Goal: Book appointment/travel/reservation

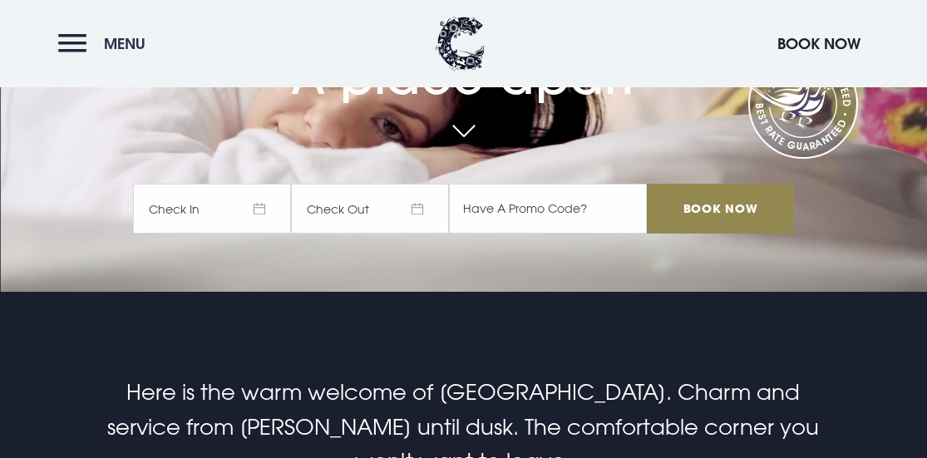
click at [86, 38] on button "Menu" at bounding box center [106, 44] width 96 height 36
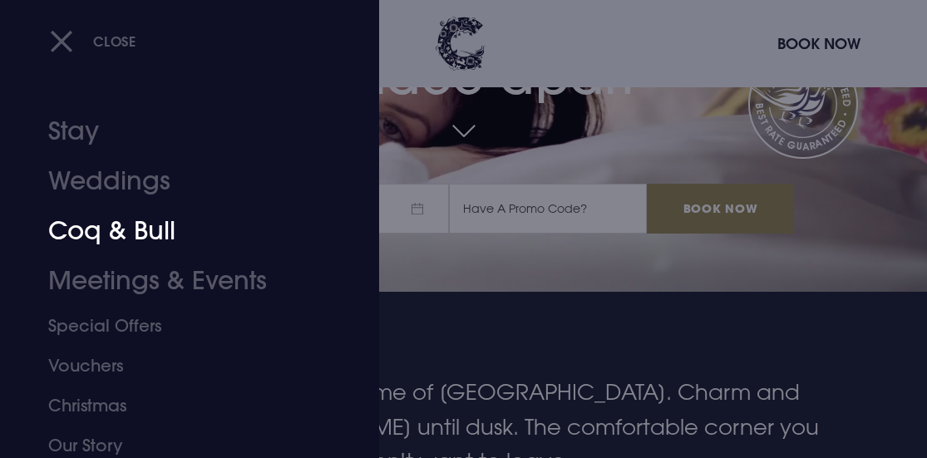
click at [143, 223] on link "Coq & Bull" at bounding box center [178, 231] width 260 height 50
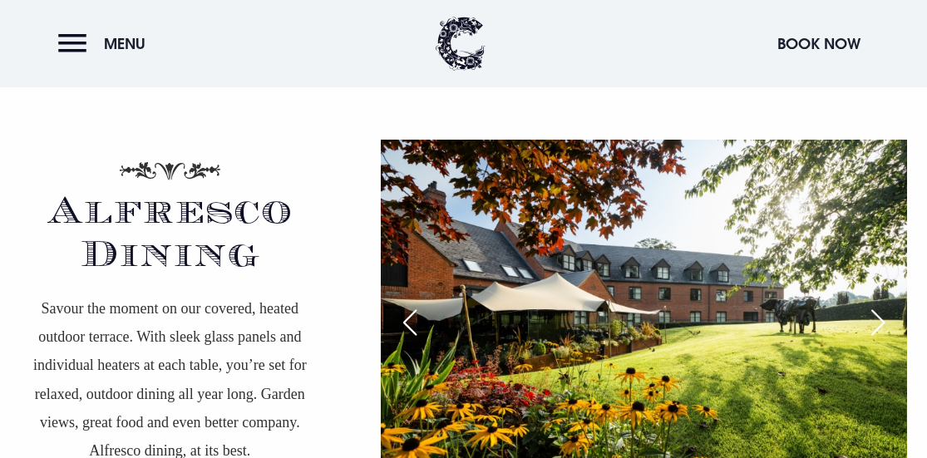
scroll to position [2742, 0]
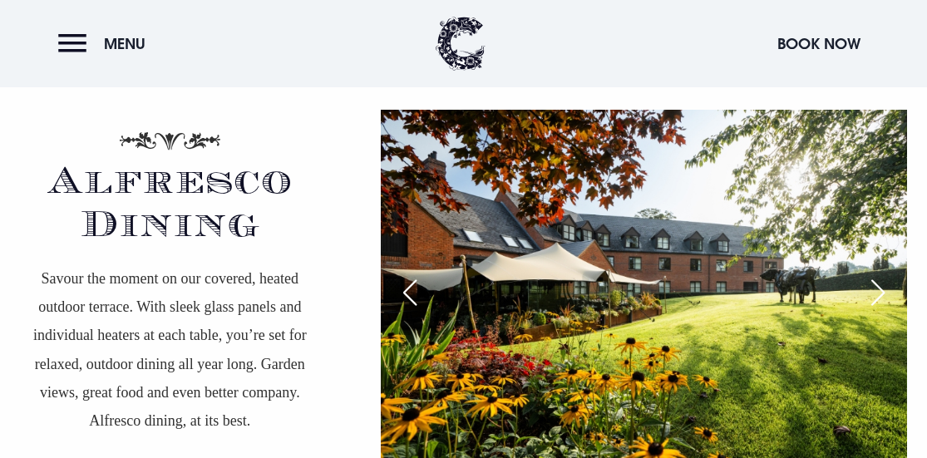
click at [877, 285] on div "Next slide" at bounding box center [878, 292] width 42 height 37
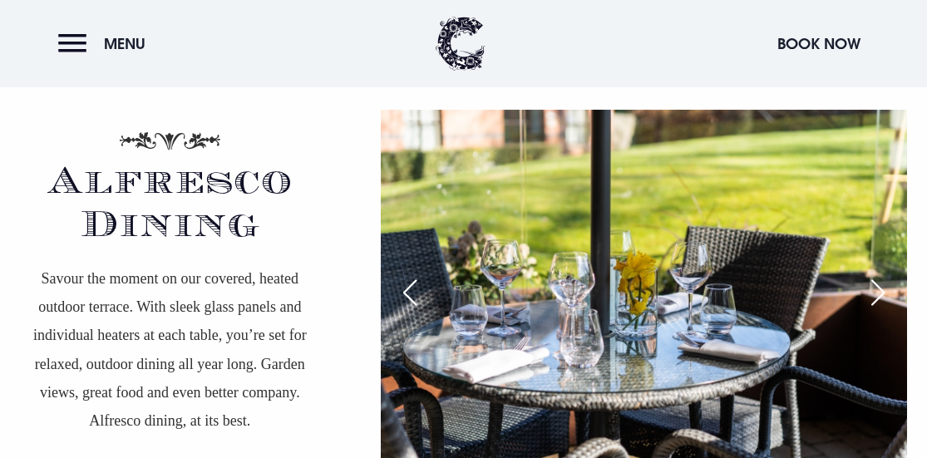
click at [877, 285] on div "Next slide" at bounding box center [878, 292] width 42 height 37
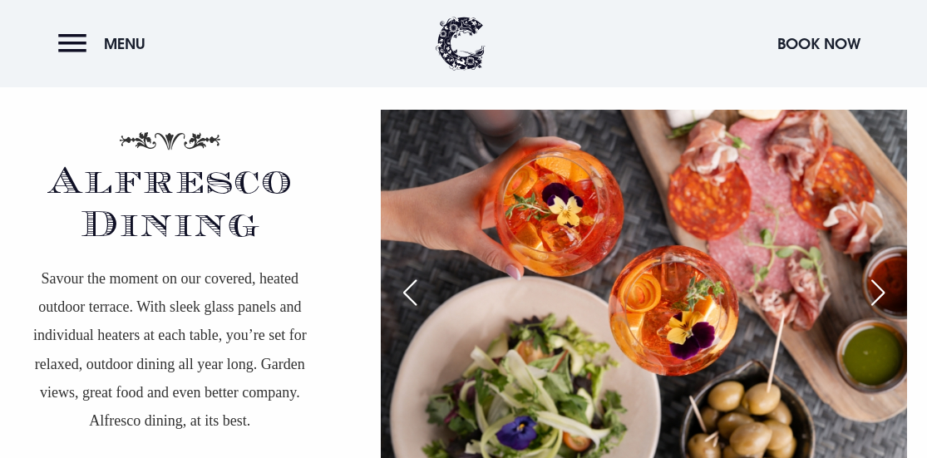
click at [877, 285] on div "Next slide" at bounding box center [878, 292] width 42 height 37
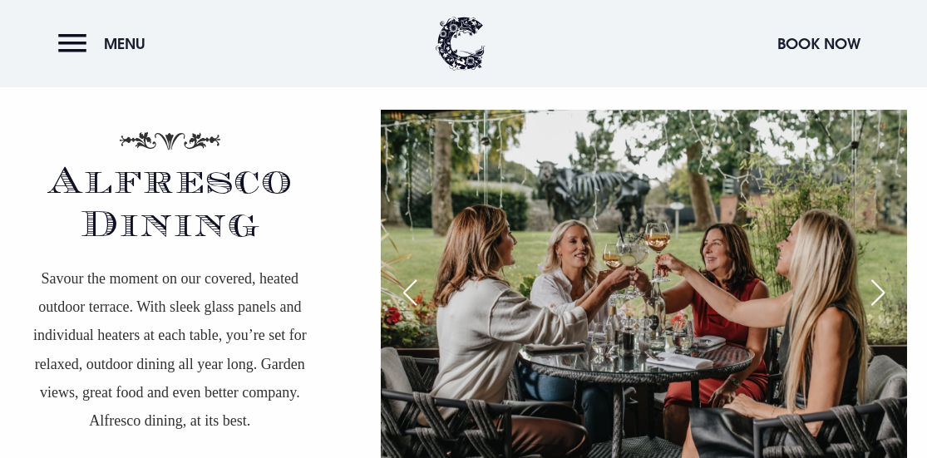
click at [876, 285] on div "Next slide" at bounding box center [878, 292] width 42 height 37
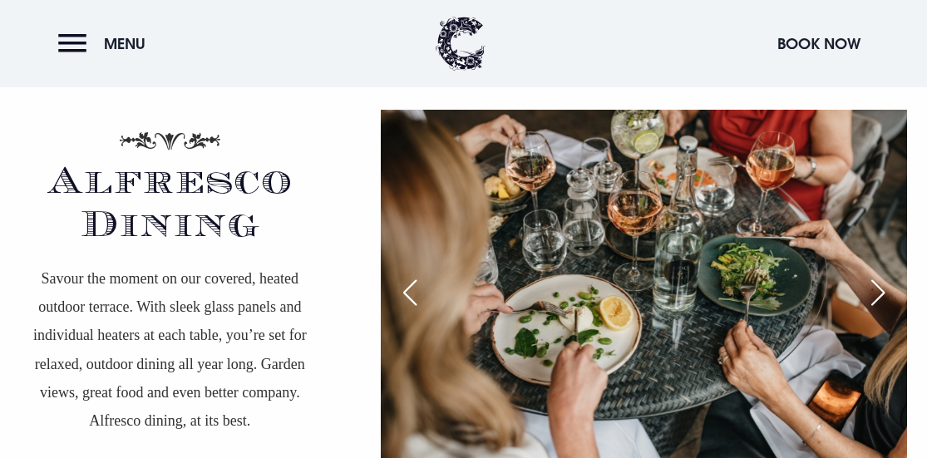
click at [875, 285] on div "Next slide" at bounding box center [878, 292] width 42 height 37
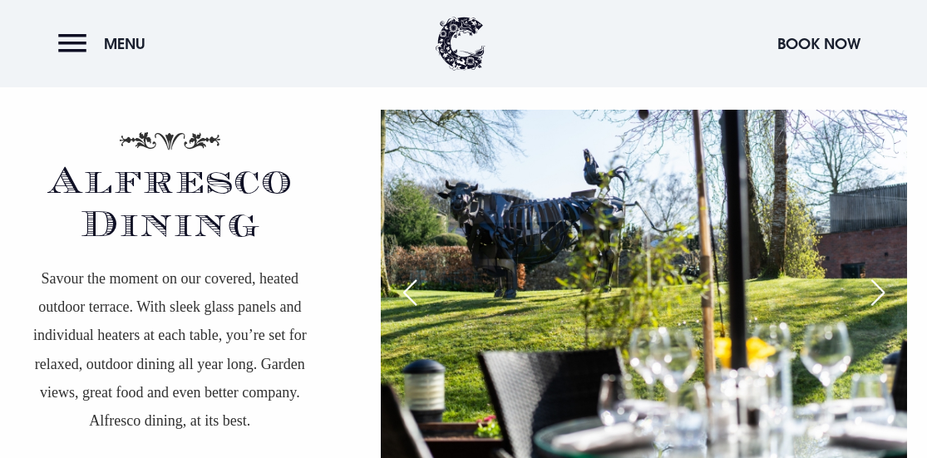
click at [873, 287] on div "Next slide" at bounding box center [878, 292] width 42 height 37
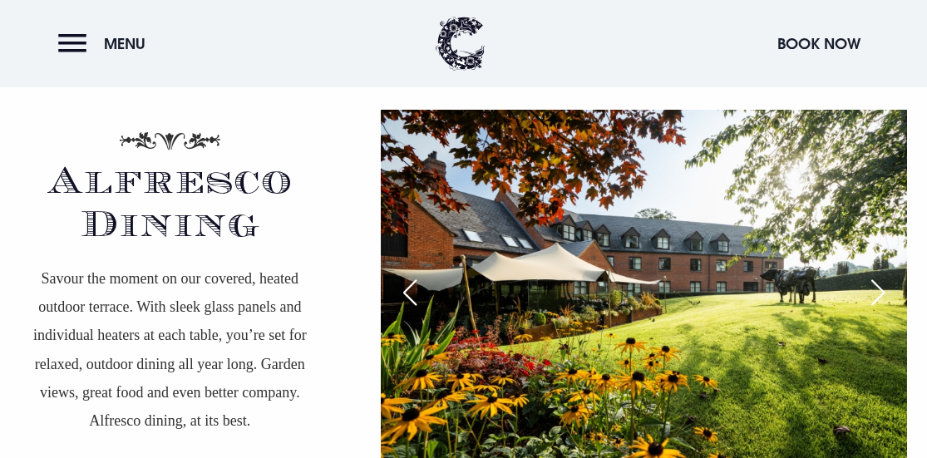
click at [873, 287] on div "Next slide" at bounding box center [878, 292] width 42 height 37
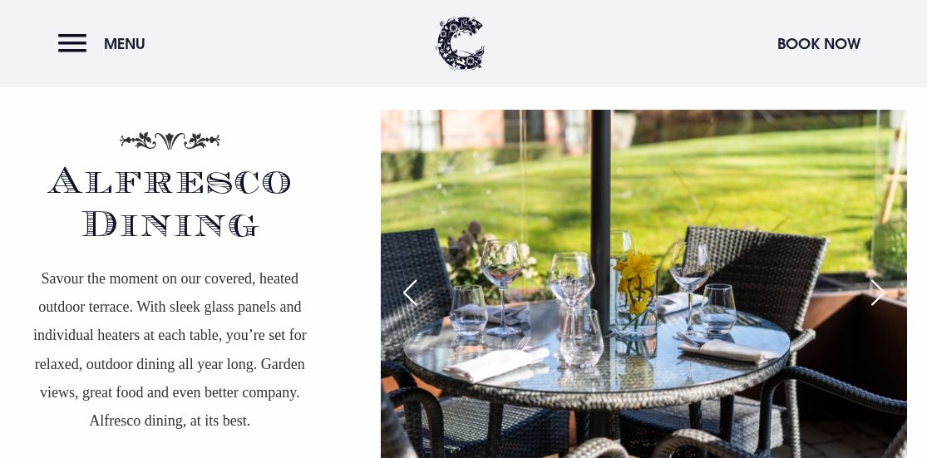
click at [872, 287] on div "Next slide" at bounding box center [878, 292] width 42 height 37
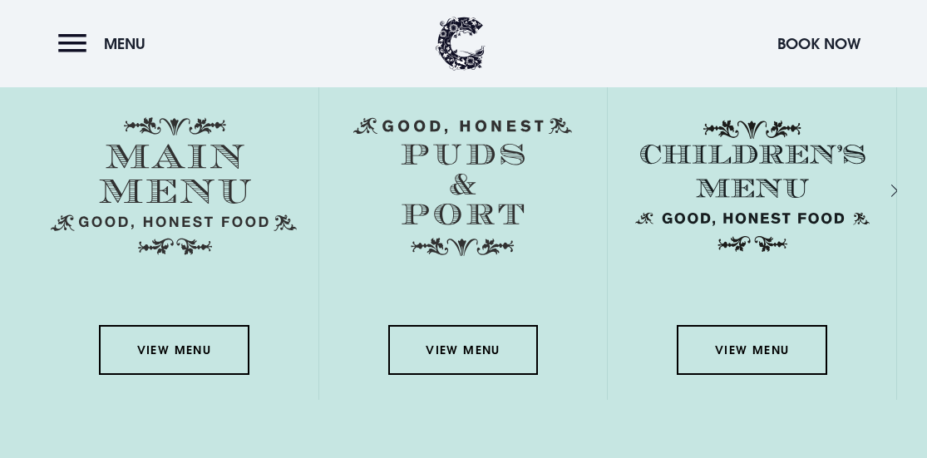
scroll to position [2244, 0]
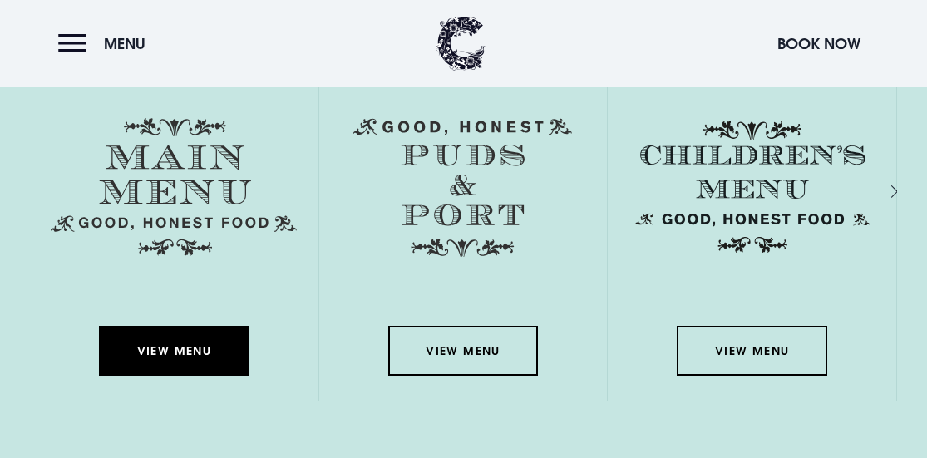
click at [166, 347] on link "View Menu" at bounding box center [174, 351] width 150 height 50
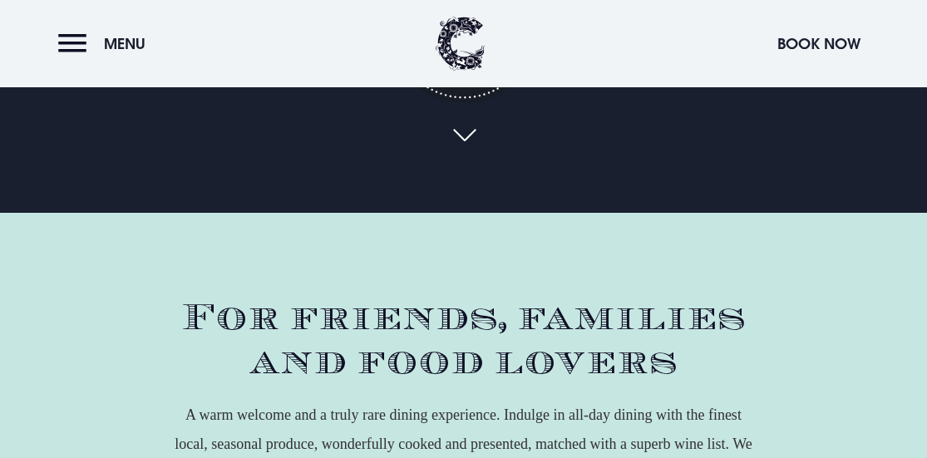
scroll to position [416, 0]
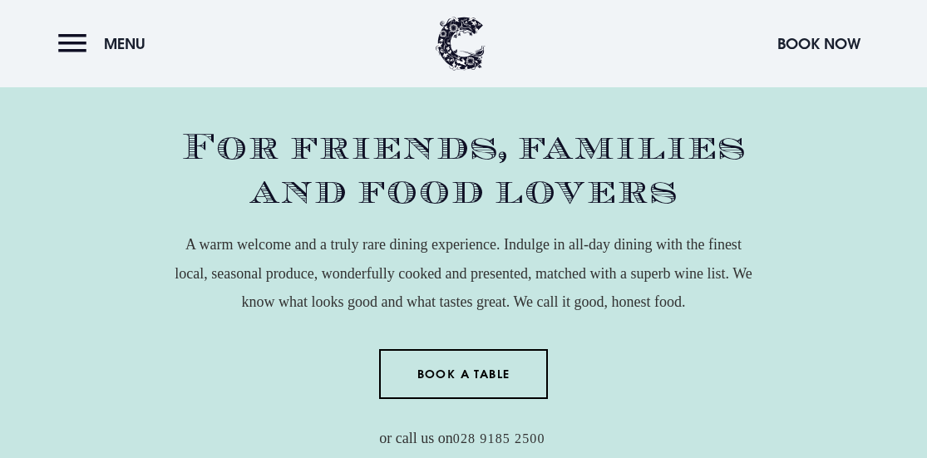
click at [483, 372] on link "Book a Table" at bounding box center [463, 374] width 169 height 50
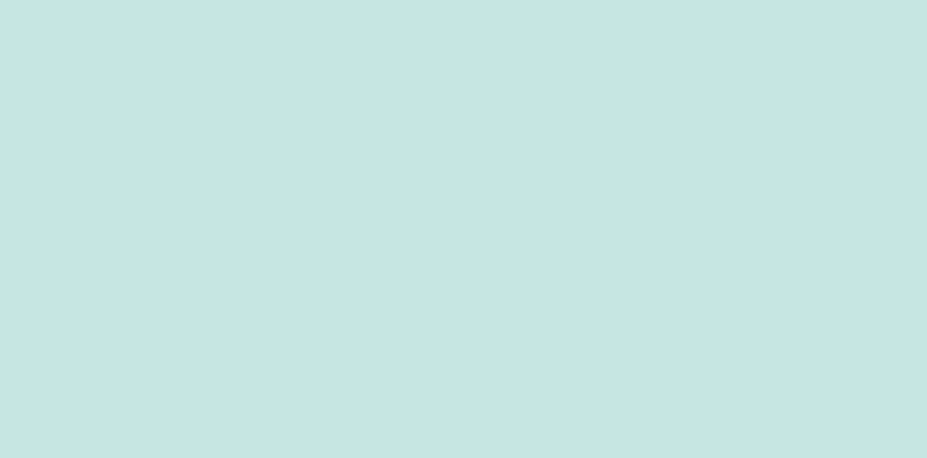
scroll to position [332, 0]
